Goal: Task Accomplishment & Management: Manage account settings

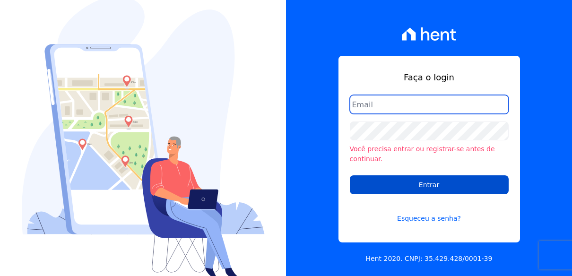
type input "monica.bianeck@sejahype.com.br"
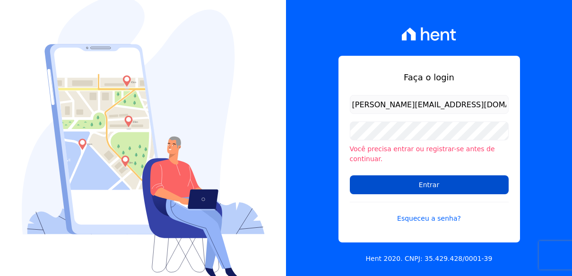
click at [464, 179] on input "Entrar" at bounding box center [429, 185] width 159 height 19
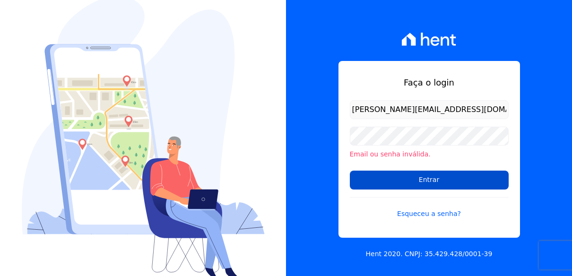
click at [439, 179] on input "Entrar" at bounding box center [429, 180] width 159 height 19
click at [440, 181] on input "Entrar" at bounding box center [429, 180] width 159 height 19
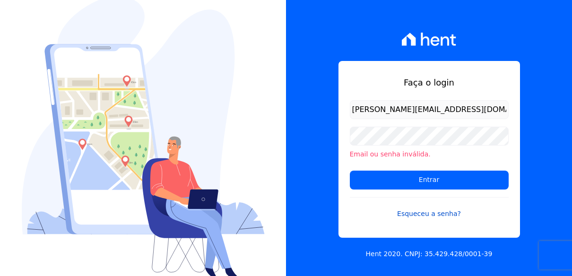
click at [423, 217] on link "Esqueceu a senha?" at bounding box center [429, 208] width 159 height 22
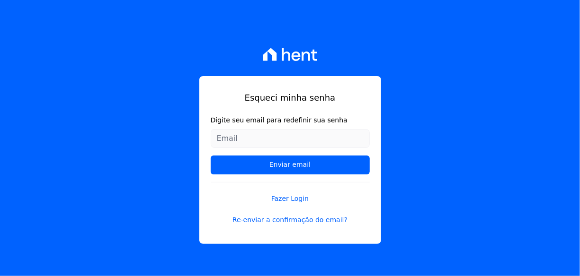
click at [277, 142] on input "Digite seu email para redefinir sua senha" at bounding box center [290, 138] width 159 height 19
type input "[PERSON_NAME][EMAIL_ADDRESS][DOMAIN_NAME]"
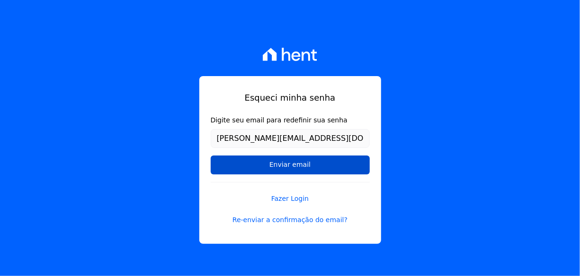
click at [313, 163] on input "Enviar email" at bounding box center [290, 165] width 159 height 19
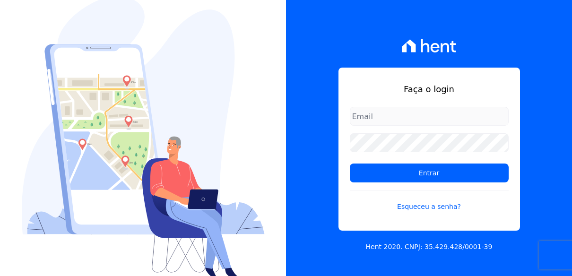
type input "[PERSON_NAME][EMAIL_ADDRESS][DOMAIN_NAME]"
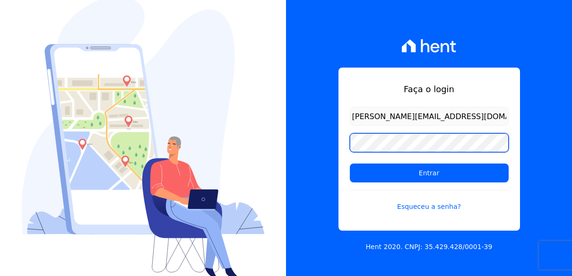
click at [350, 164] on input "Entrar" at bounding box center [429, 173] width 159 height 19
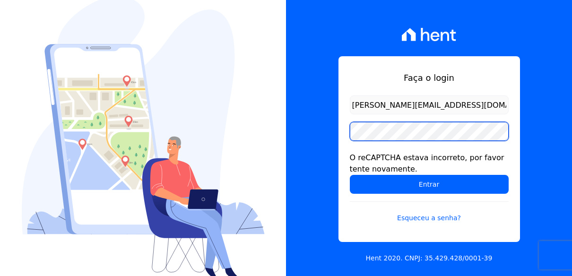
click at [283, 128] on div "Faça o login [PERSON_NAME][EMAIL_ADDRESS][DOMAIN_NAME] O reCAPTCHA estava incor…" at bounding box center [286, 138] width 572 height 276
click at [350, 175] on input "Entrar" at bounding box center [429, 184] width 159 height 19
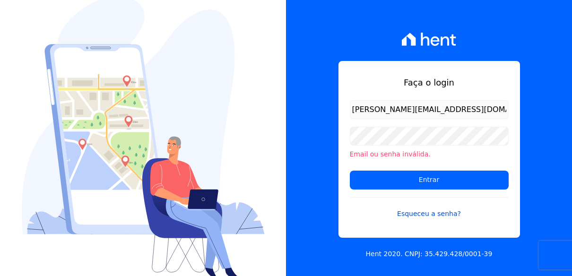
click at [425, 215] on link "Esqueceu a senha?" at bounding box center [429, 208] width 159 height 22
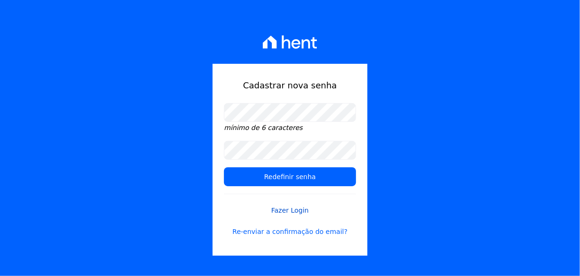
click at [228, 201] on link "Fazer Login" at bounding box center [290, 205] width 132 height 22
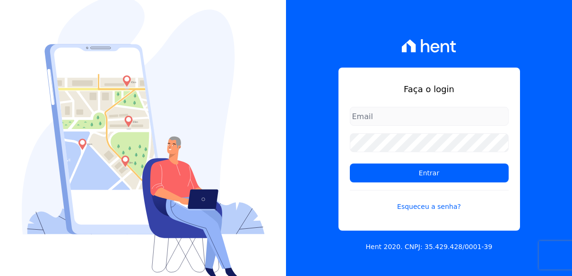
type input "[PERSON_NAME][EMAIL_ADDRESS][DOMAIN_NAME]"
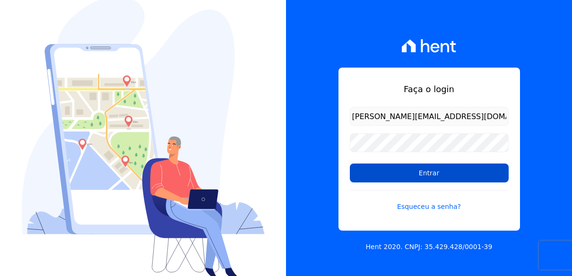
click at [407, 175] on input "Entrar" at bounding box center [429, 173] width 159 height 19
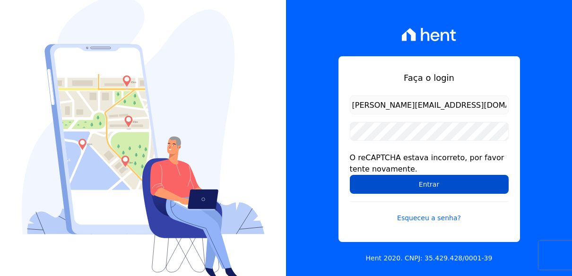
click at [414, 184] on input "Entrar" at bounding box center [429, 184] width 159 height 19
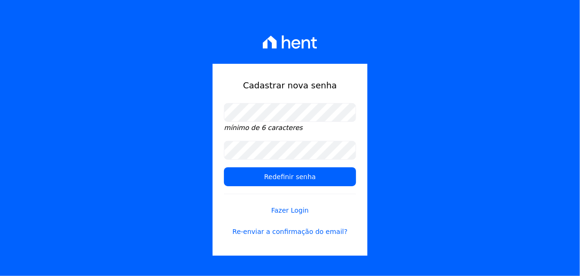
click at [331, 89] on h1 "Cadastrar nova senha" at bounding box center [290, 85] width 132 height 13
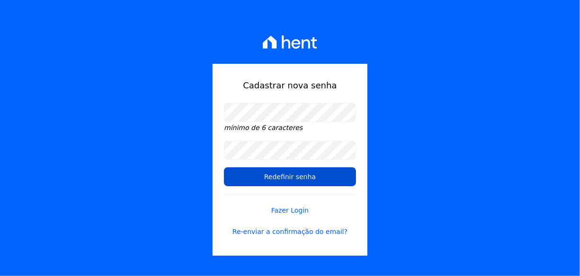
click at [292, 177] on input "Redefinir senha" at bounding box center [290, 176] width 132 height 19
click at [317, 175] on input "Redefinir senha" at bounding box center [290, 176] width 132 height 19
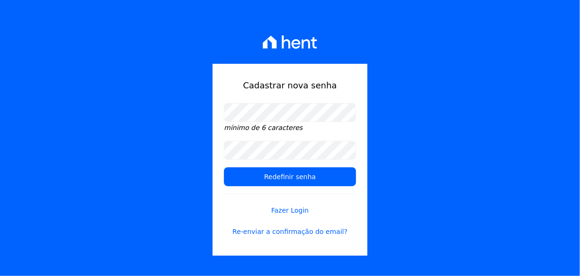
click at [332, 187] on form "mínimo de 6 caracteres Redefinir senha Fazer Login Re-enviar a confirmação do e…" at bounding box center [290, 175] width 132 height 145
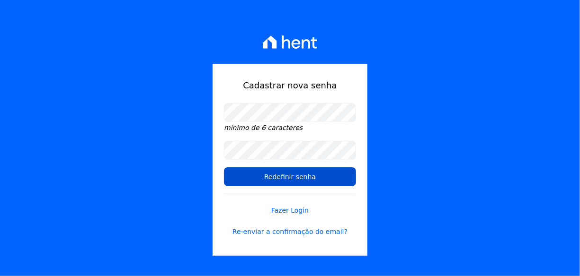
click at [226, 169] on input "Redefinir senha" at bounding box center [290, 176] width 132 height 19
click at [244, 179] on input "Redefinir senha" at bounding box center [290, 176] width 132 height 19
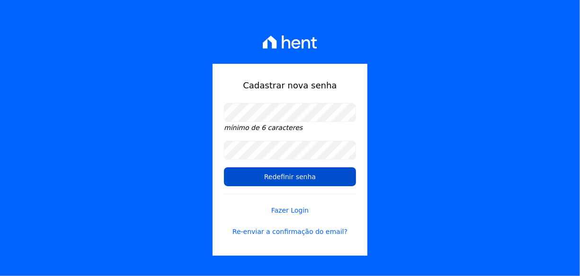
click at [244, 179] on input "Redefinir senha" at bounding box center [290, 176] width 132 height 19
click at [245, 179] on input "Redefinir senha" at bounding box center [290, 176] width 132 height 19
click at [246, 179] on input "Redefinir senha" at bounding box center [290, 176] width 132 height 19
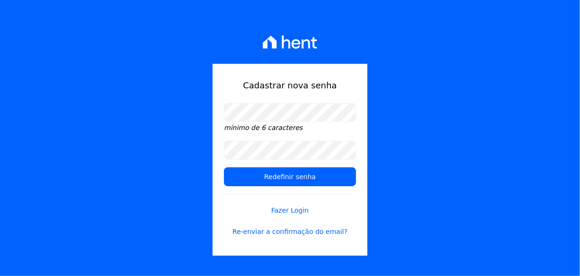
click at [486, 171] on div "Cadastrar nova senha mínimo de 6 caracteres Redefinir senha Fazer Login Re-envi…" at bounding box center [290, 138] width 580 height 276
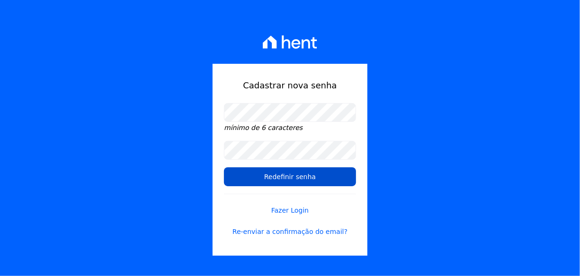
click at [338, 172] on input "Redefinir senha" at bounding box center [290, 176] width 132 height 19
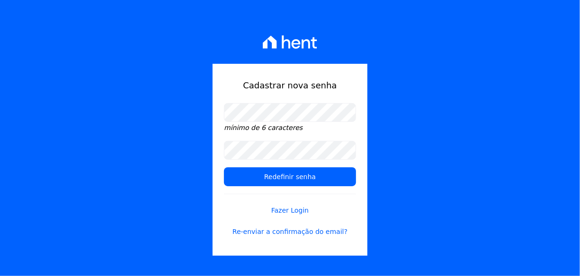
click at [309, 160] on form "mínimo de 6 caracteres Redefinir senha Fazer Login Re-enviar a confirmação do e…" at bounding box center [290, 175] width 132 height 145
click at [308, 160] on form "mínimo de 6 caracteres Redefinir senha Fazer Login Re-enviar a confirmação do e…" at bounding box center [290, 175] width 132 height 145
